Goal: Find specific page/section: Find specific page/section

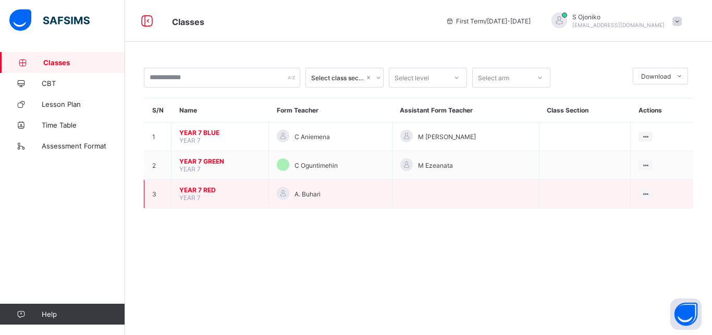
click at [215, 194] on span "YEAR 7 RED" at bounding box center [219, 190] width 81 height 8
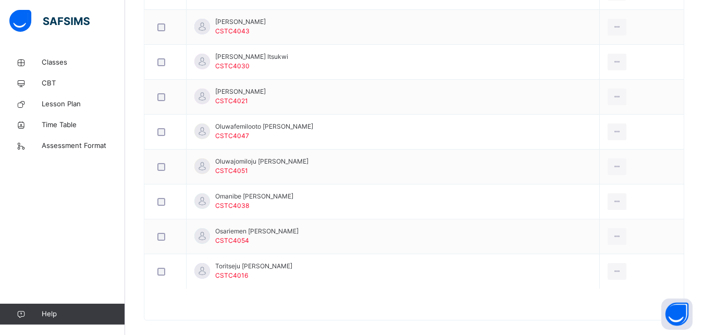
scroll to position [657, 0]
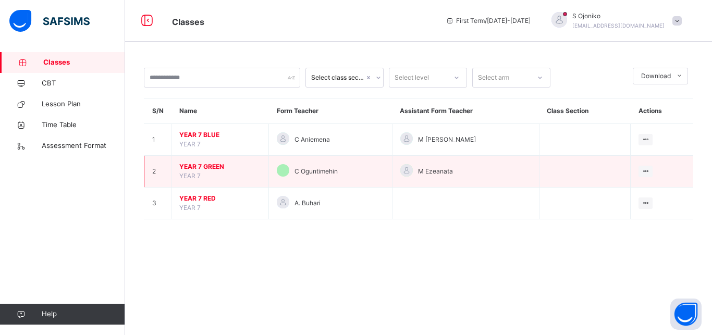
click at [217, 188] on td "YEAR 7 GREEN YEAR 7" at bounding box center [219, 172] width 97 height 32
click at [206, 182] on td "YEAR 7 GREEN YEAR 7" at bounding box center [219, 172] width 97 height 32
click at [201, 171] on span "YEAR 7 GREEN" at bounding box center [219, 166] width 81 height 9
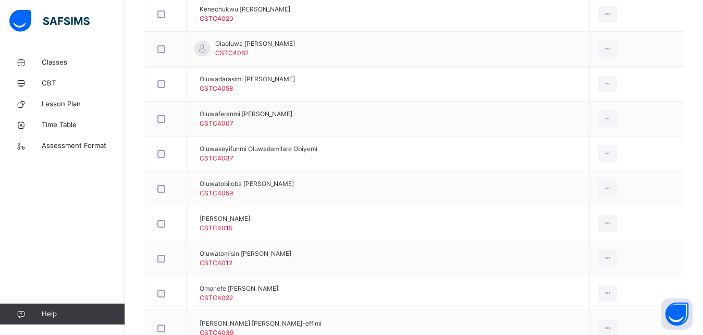
scroll to position [623, 0]
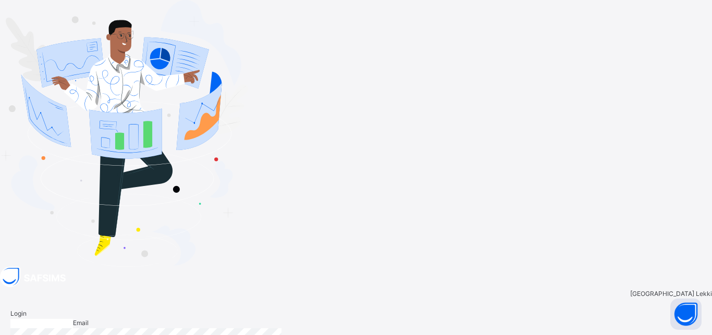
click at [73, 319] on input "email" at bounding box center [41, 323] width 63 height 9
type input "**********"
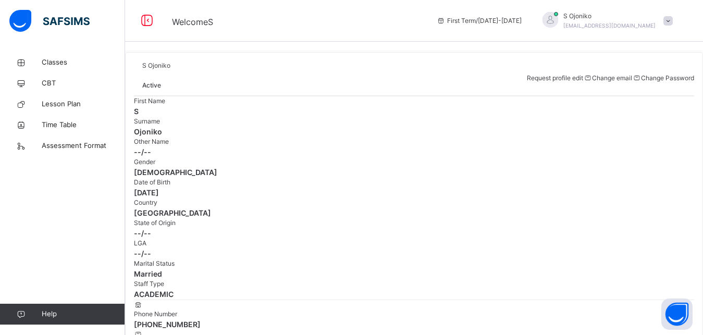
click at [614, 198] on span "[DATE]" at bounding box center [414, 192] width 560 height 11
click at [50, 59] on span "Classes" at bounding box center [83, 62] width 83 height 10
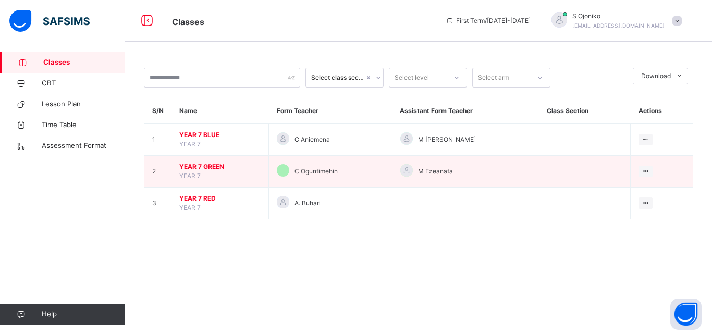
click at [206, 171] on span "YEAR 7 GREEN" at bounding box center [219, 166] width 81 height 9
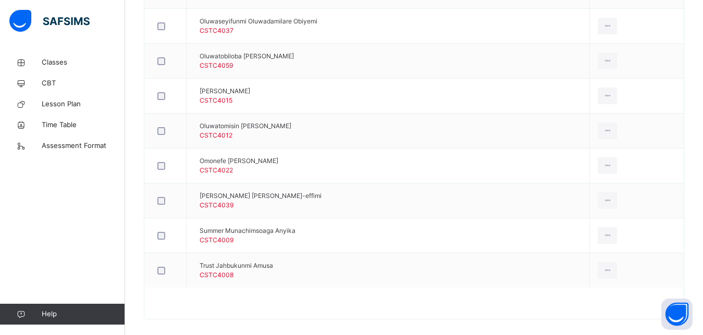
scroll to position [762, 0]
